Goal: Information Seeking & Learning: Learn about a topic

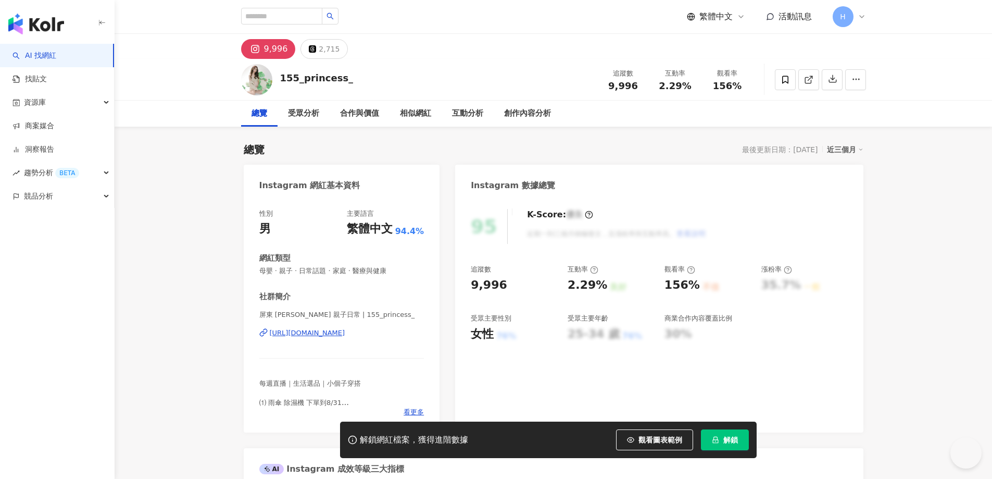
click at [325, 336] on div "https://www.instagram.com/155_princess_/" at bounding box center [308, 332] width 76 height 9
